Goal: Use online tool/utility: Utilize a website feature to perform a specific function

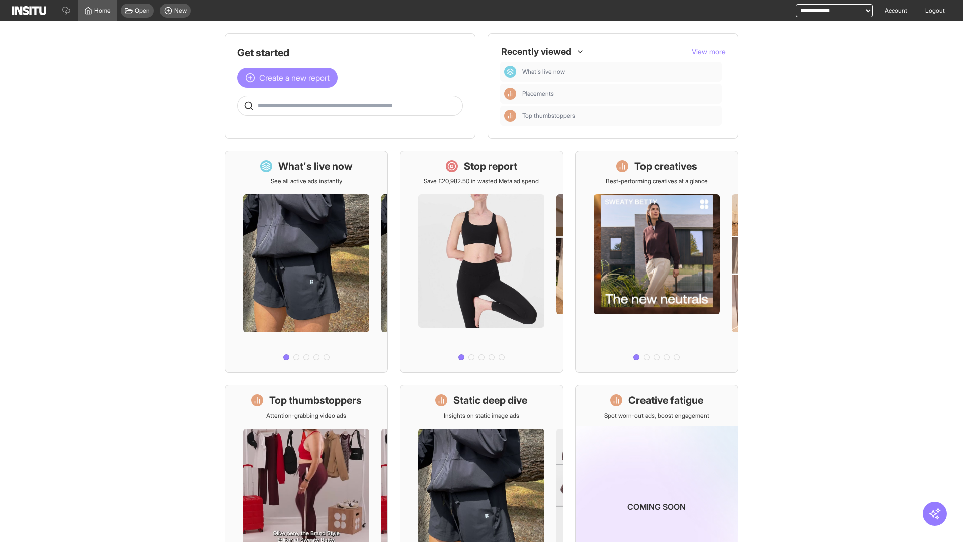
click at [290, 78] on span "Create a new report" at bounding box center [294, 78] width 70 height 12
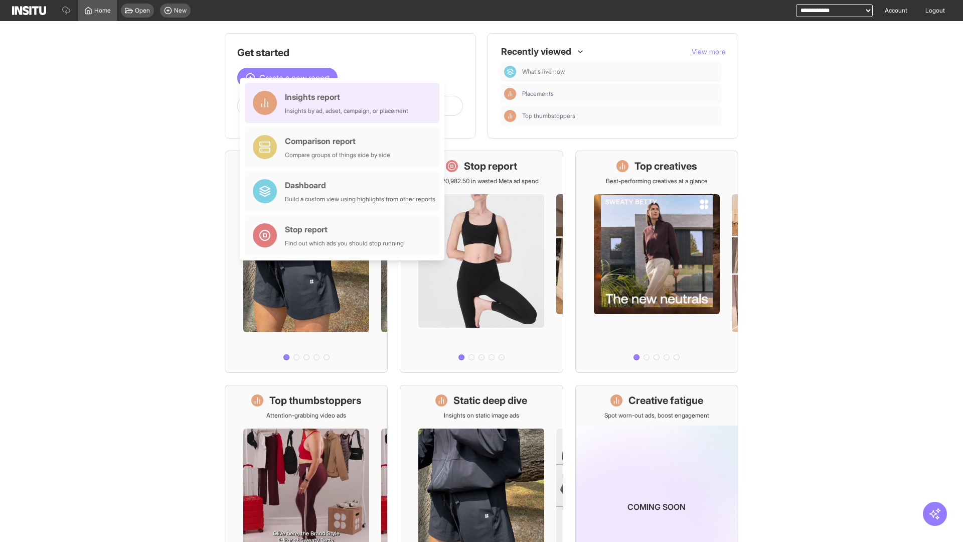
click at [345, 103] on div "Insights report Insights by ad, adset, campaign, or placement" at bounding box center [346, 103] width 123 height 24
